Goal: Information Seeking & Learning: Understand process/instructions

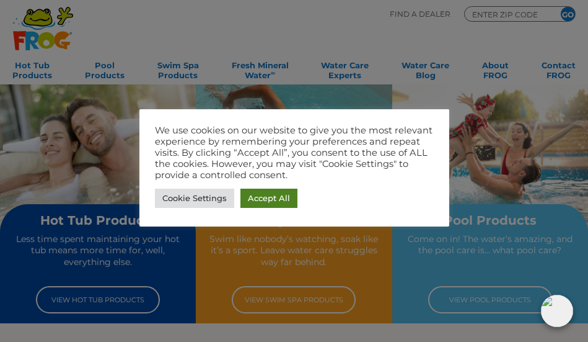
click at [283, 196] on link "Accept All" at bounding box center [269, 197] width 57 height 19
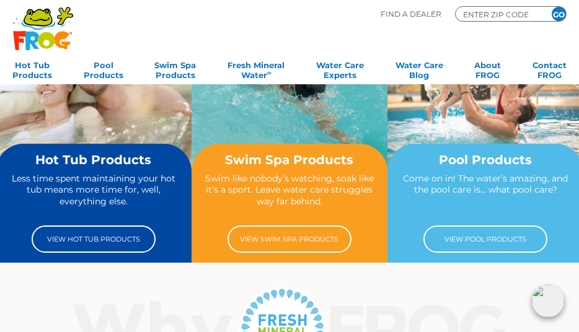
scroll to position [62, 0]
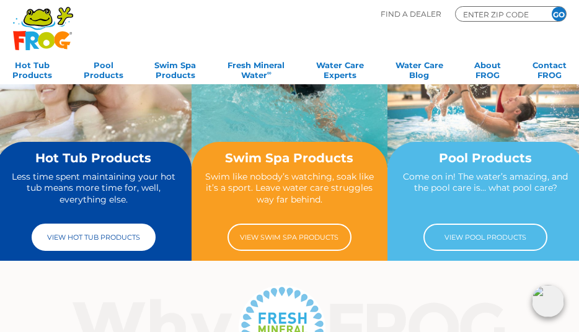
click at [102, 244] on link "View Hot Tub Products" at bounding box center [94, 237] width 124 height 27
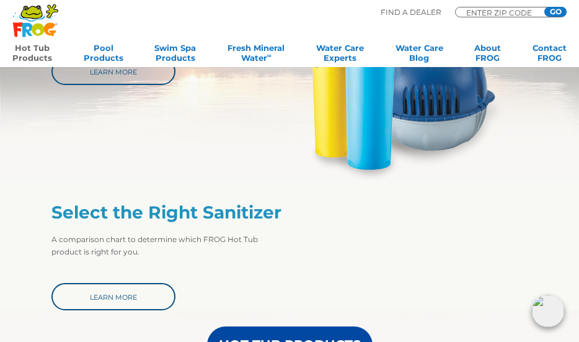
scroll to position [620, 0]
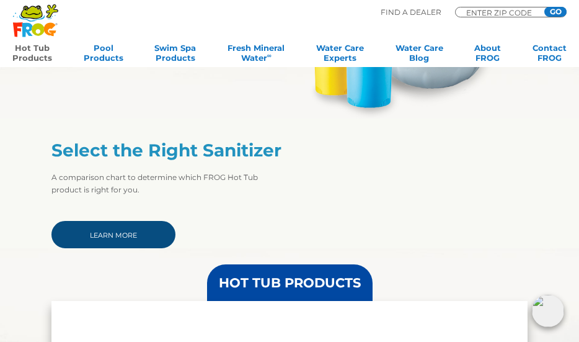
click at [125, 234] on link "Learn More" at bounding box center [113, 234] width 124 height 27
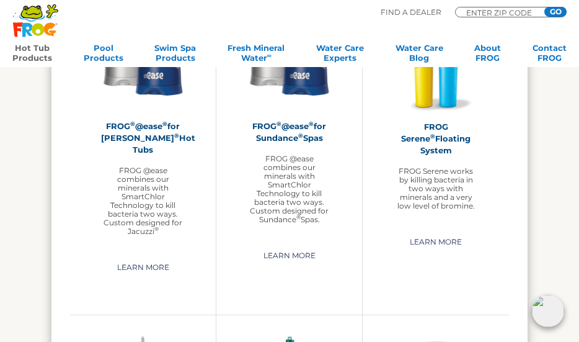
scroll to position [1550, 0]
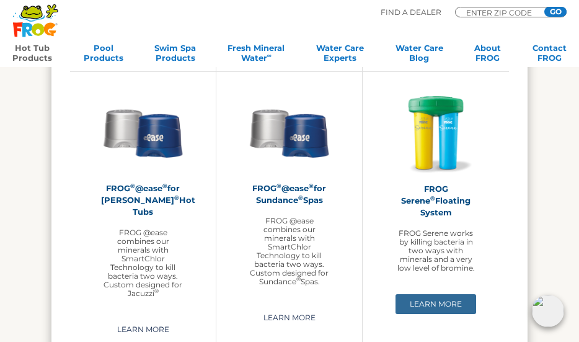
click at [433, 294] on link "Learn More" at bounding box center [435, 304] width 81 height 20
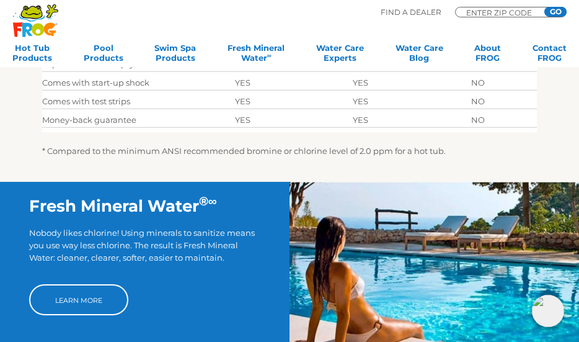
scroll to position [682, 0]
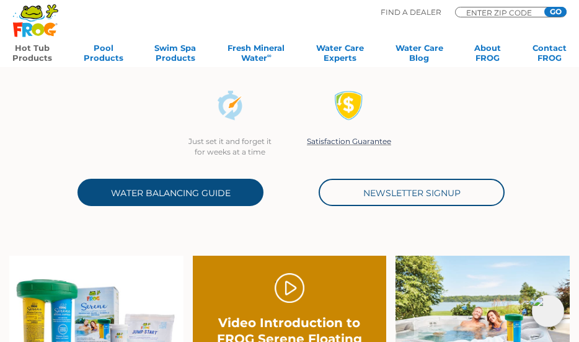
scroll to position [372, 0]
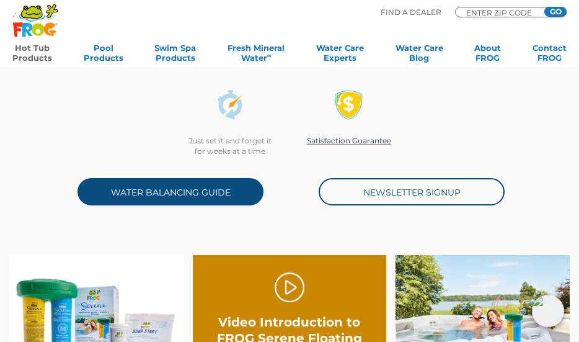
click at [143, 184] on link "Water Balancing Guide" at bounding box center [170, 191] width 186 height 27
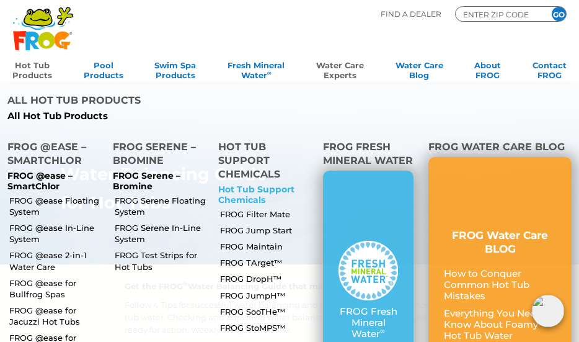
click at [252, 183] on link "Hot Tub Support Chemicals" at bounding box center [256, 194] width 76 height 22
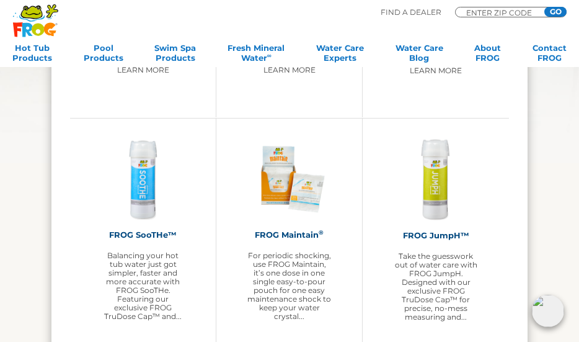
scroll to position [1302, 0]
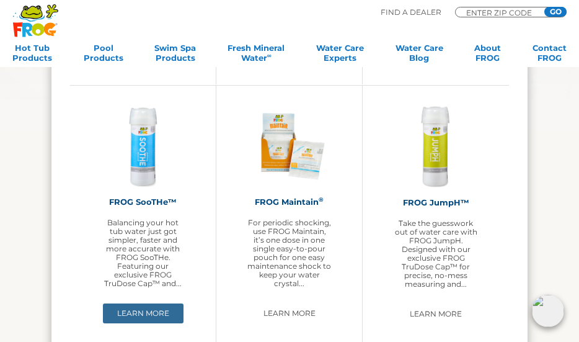
click at [183, 309] on link "Learn More" at bounding box center [143, 313] width 81 height 20
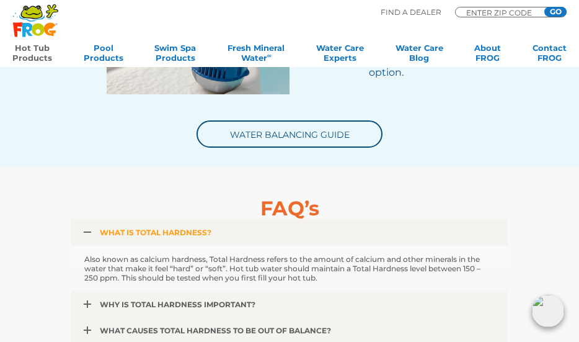
scroll to position [1983, 0]
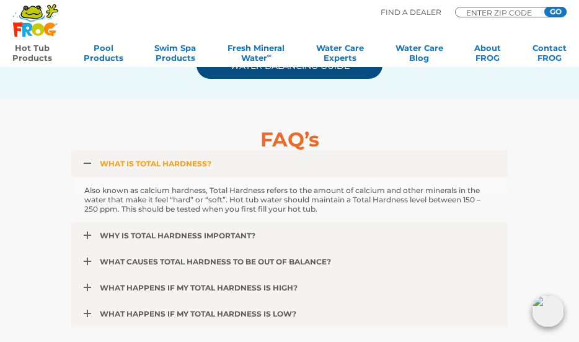
click at [302, 73] on link "Water Balancing Guide" at bounding box center [290, 64] width 186 height 27
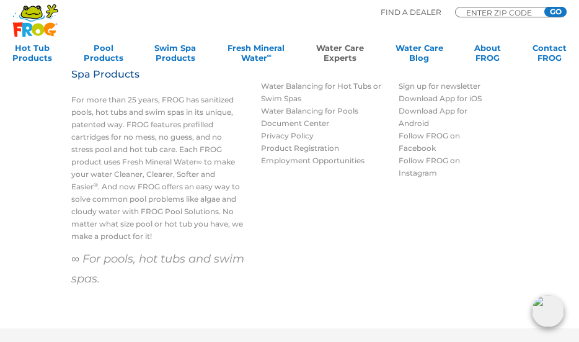
scroll to position [1375, 0]
